Goal: Information Seeking & Learning: Learn about a topic

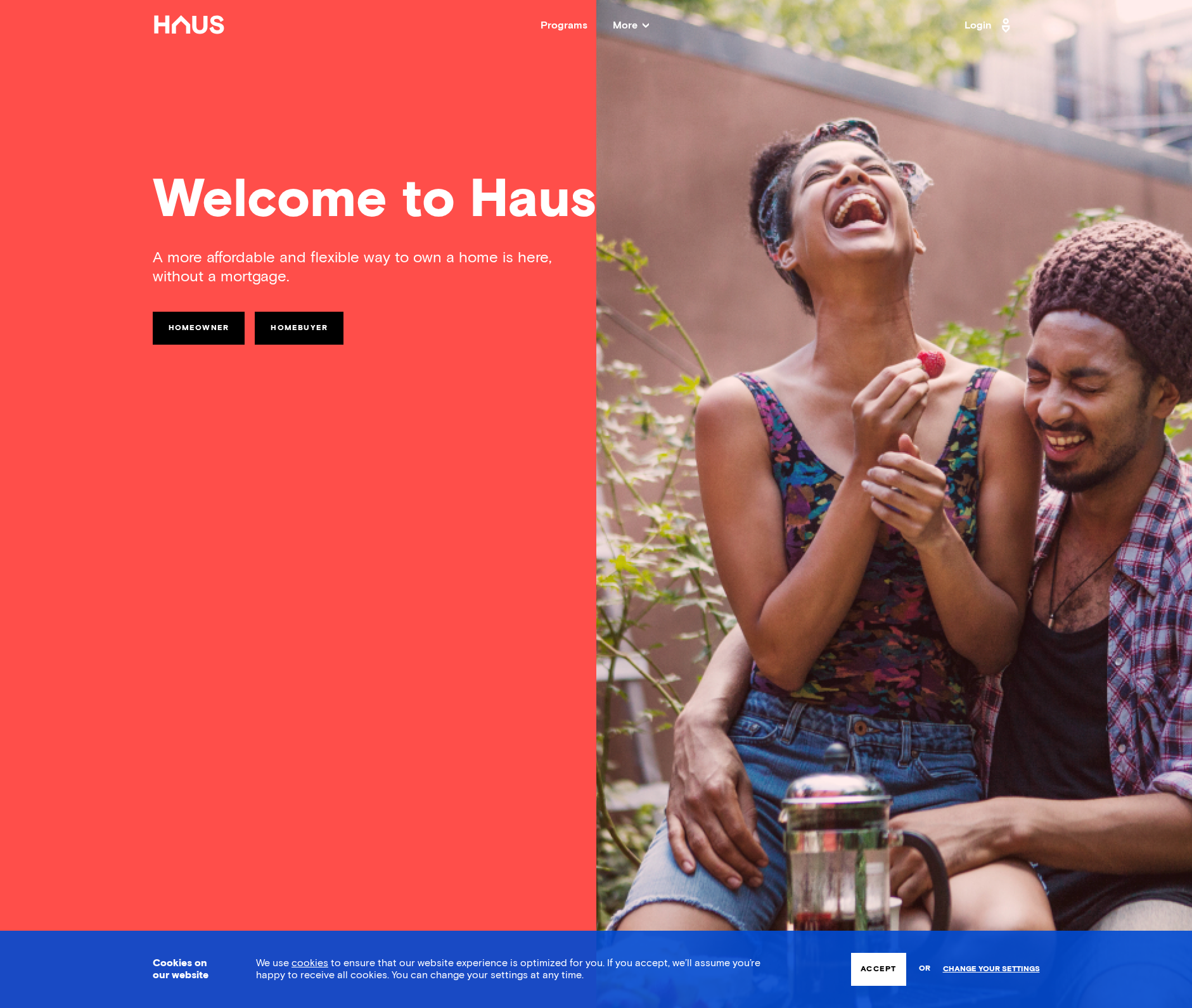
click at [201, 331] on link "Homeowner" at bounding box center [199, 328] width 93 height 33
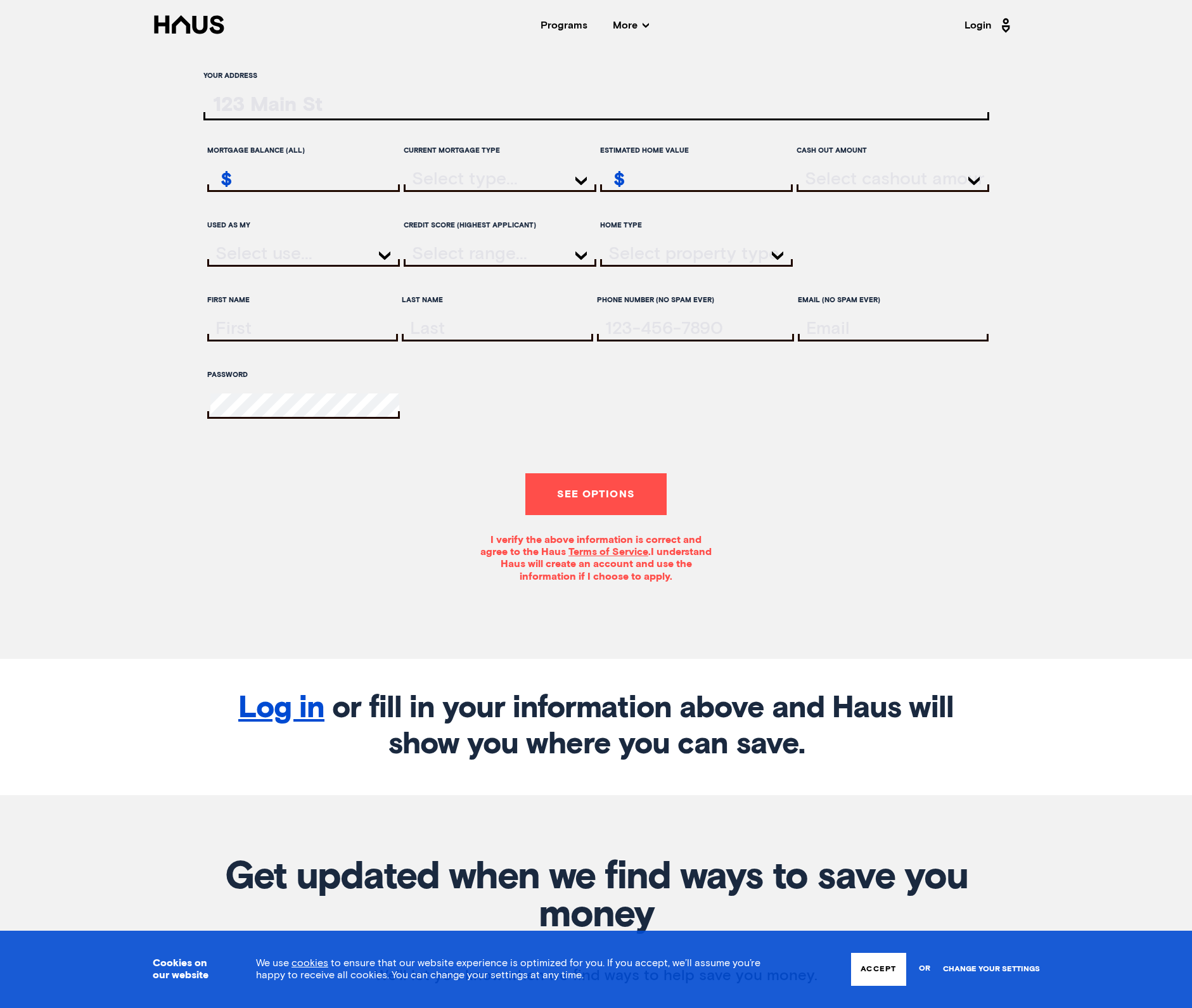
click at [1025, 970] on link "Change your settings" at bounding box center [991, 970] width 97 height 9
